Goal: Transaction & Acquisition: Purchase product/service

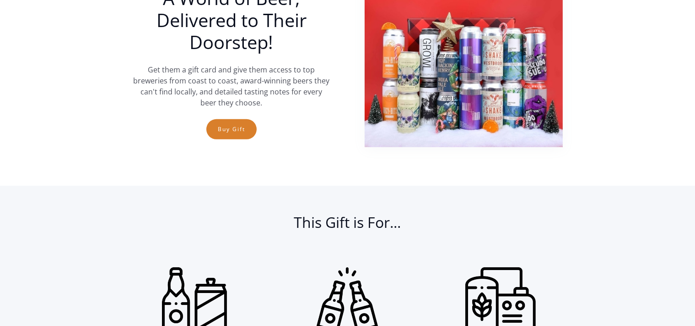
scroll to position [383, 0]
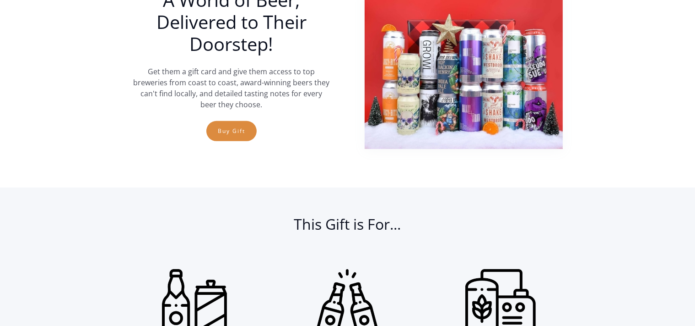
click at [228, 125] on link "Buy Gift" at bounding box center [231, 131] width 50 height 20
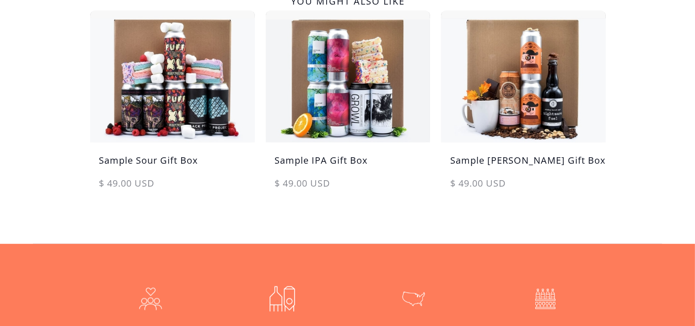
scroll to position [435, 0]
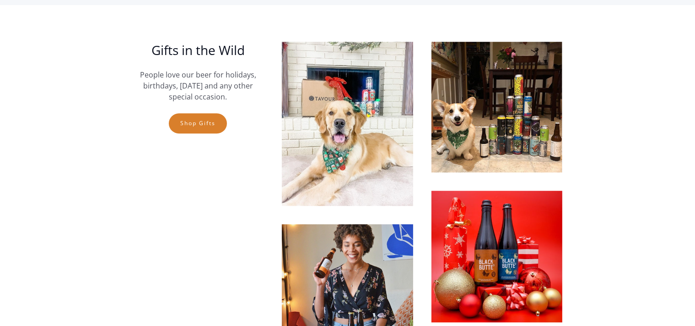
scroll to position [2483, 0]
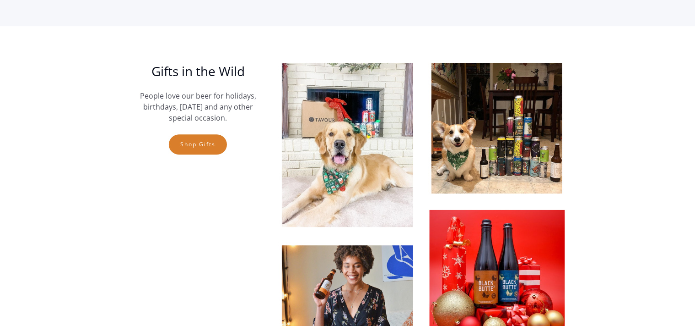
click at [480, 210] on img at bounding box center [497, 277] width 135 height 135
